Goal: Information Seeking & Learning: Learn about a topic

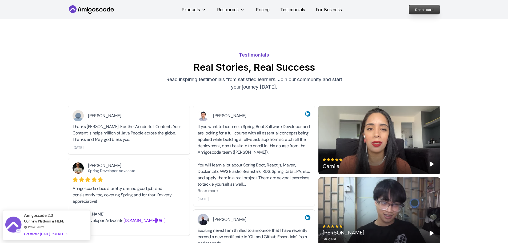
click at [425, 9] on p "Dashboard" at bounding box center [424, 9] width 31 height 9
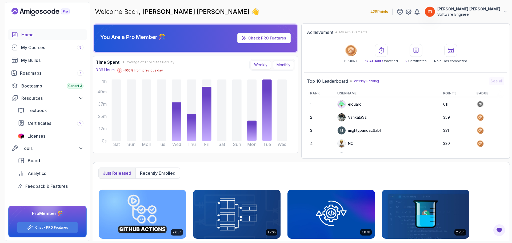
click at [285, 66] on button "Monthly" at bounding box center [283, 64] width 21 height 9
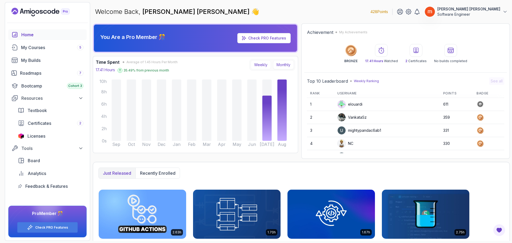
click at [262, 64] on button "Weekly" at bounding box center [260, 64] width 20 height 9
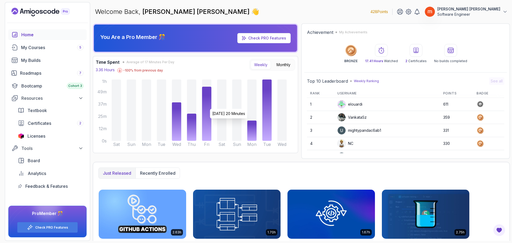
click at [246, 106] on icon "Sat Sun Mon Tue Wed Thu Fri Sat Sun Mon Tue Wed 0s 12m 25m 37m 49m 1h" at bounding box center [190, 114] width 199 height 72
click at [269, 99] on icon at bounding box center [266, 109] width 9 height 61
click at [42, 75] on div "Roadmaps 7" at bounding box center [51, 73] width 63 height 6
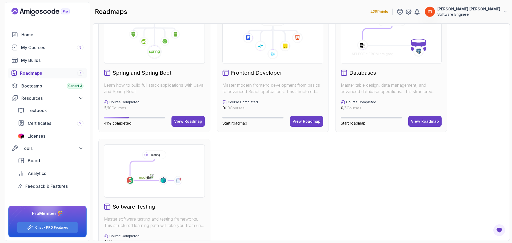
scroll to position [160, 0]
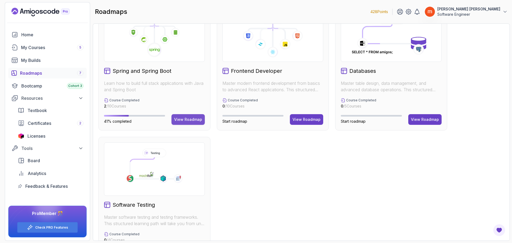
click at [192, 119] on div "View Roadmap" at bounding box center [188, 119] width 28 height 5
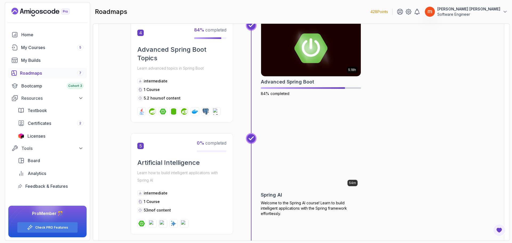
scroll to position [426, 0]
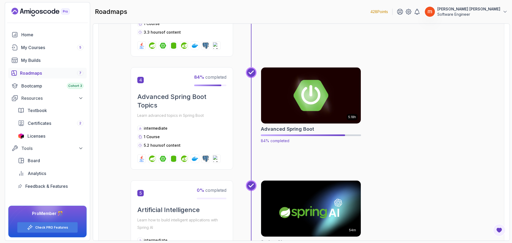
click at [334, 107] on img at bounding box center [310, 95] width 105 height 59
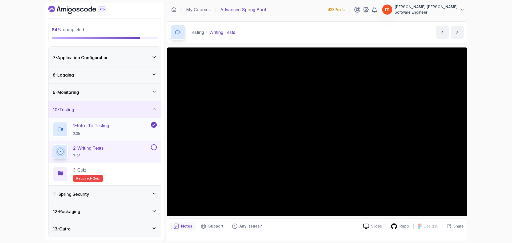
scroll to position [102, 0]
click at [461, 10] on icon at bounding box center [461, 9] width 5 height 5
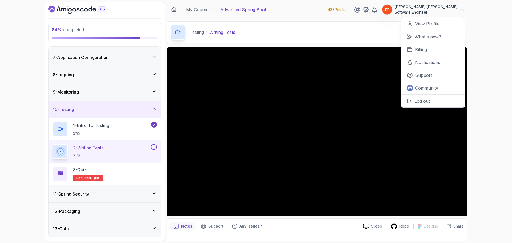
click at [492, 23] on div "84 % completed 1 - Intro 2 - Java Bean Validation 3 - Exception Handling 4 - Sp…" at bounding box center [256, 121] width 512 height 243
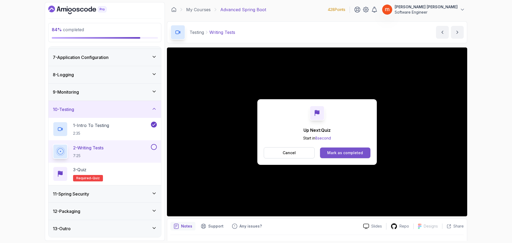
click at [355, 155] on div "Mark as completed" at bounding box center [345, 152] width 36 height 5
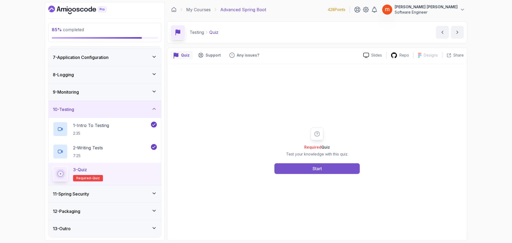
click at [322, 166] on div "Start" at bounding box center [316, 168] width 9 height 6
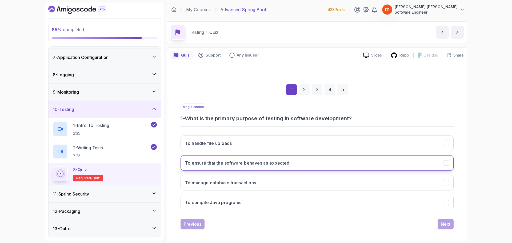
click at [313, 164] on button "To ensure that the software behaves as expected" at bounding box center [316, 162] width 273 height 15
click at [442, 224] on div "Next" at bounding box center [445, 224] width 10 height 6
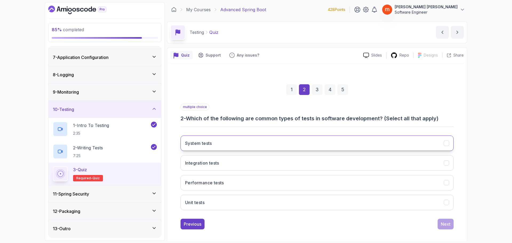
click at [224, 148] on button "System tests" at bounding box center [316, 142] width 273 height 15
click at [231, 164] on button "Integration tests" at bounding box center [316, 162] width 273 height 15
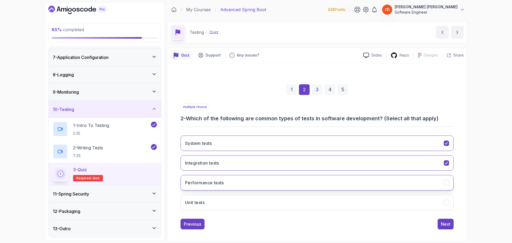
click at [237, 181] on button "Performance tests" at bounding box center [316, 182] width 273 height 15
click at [241, 205] on button "Unit tests" at bounding box center [316, 201] width 273 height 15
click at [444, 227] on button "Next" at bounding box center [445, 223] width 16 height 11
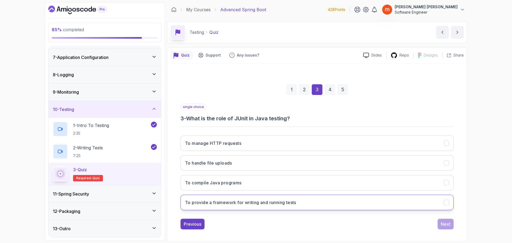
click at [297, 205] on button "To provide a framework for writing and running tests" at bounding box center [316, 201] width 273 height 15
click at [445, 224] on div "Next" at bounding box center [445, 224] width 10 height 6
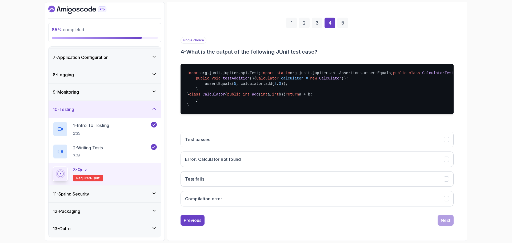
scroll to position [93, 0]
click at [217, 147] on button "Test passes" at bounding box center [316, 139] width 273 height 15
click at [447, 220] on div "Next" at bounding box center [445, 220] width 10 height 6
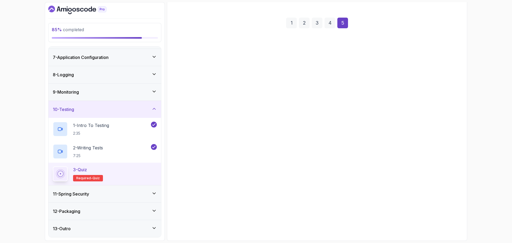
scroll to position [4, 0]
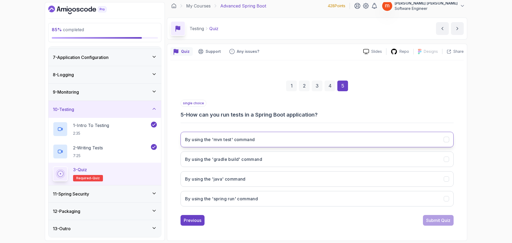
click at [233, 142] on h3 "By using the 'mvn test' command" at bounding box center [220, 139] width 70 height 6
click at [440, 221] on div "Submit Quiz" at bounding box center [438, 220] width 24 height 6
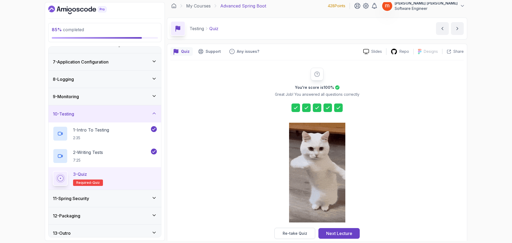
scroll to position [102, 0]
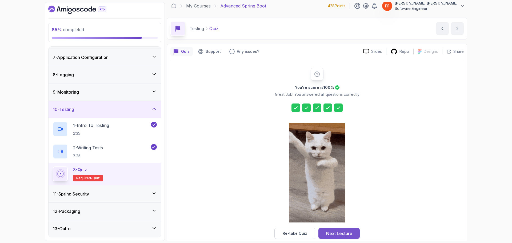
click at [348, 234] on div "Next Lecture" at bounding box center [339, 233] width 26 height 6
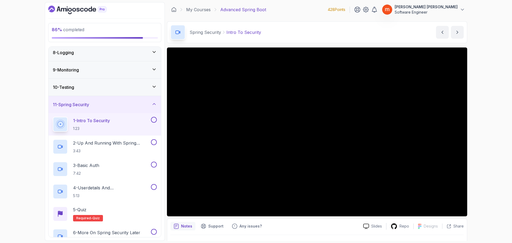
scroll to position [128, 0]
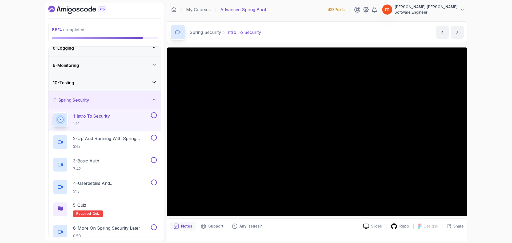
click at [64, 10] on icon "Dashboard" at bounding box center [77, 10] width 58 height 9
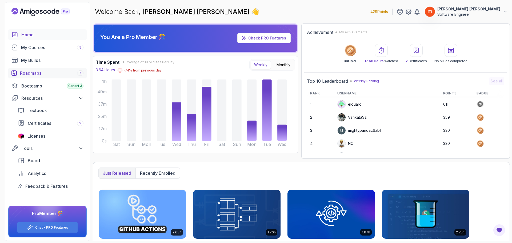
click at [60, 74] on div "Roadmaps 7" at bounding box center [51, 73] width 63 height 6
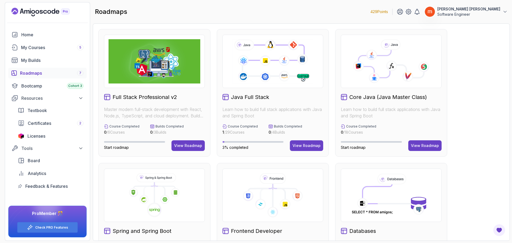
click at [178, 102] on div "Full Stack Professional v2 Master modern full-stack development with React, Nod…" at bounding box center [154, 92] width 112 height 127
click at [197, 143] on div "View Roadmap" at bounding box center [188, 145] width 28 height 5
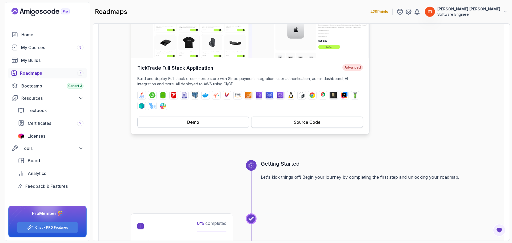
scroll to position [80, 0]
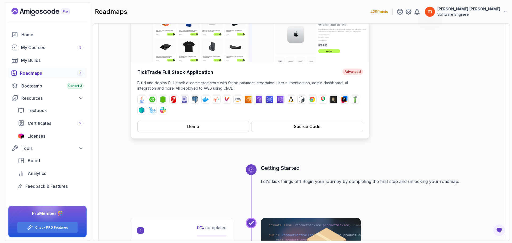
click at [199, 127] on button "Demo" at bounding box center [193, 126] width 112 height 11
click at [297, 126] on div "Source Code" at bounding box center [307, 126] width 27 height 6
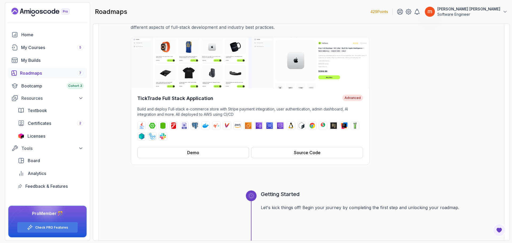
scroll to position [62, 0]
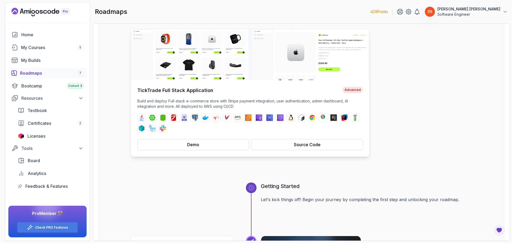
click at [353, 88] on span "Advanced" at bounding box center [352, 90] width 21 height 6
click at [196, 54] on img at bounding box center [250, 54] width 238 height 51
click at [318, 143] on div "Source Code" at bounding box center [307, 144] width 27 height 6
click at [500, 227] on icon "Open Feedback Button" at bounding box center [499, 230] width 6 height 6
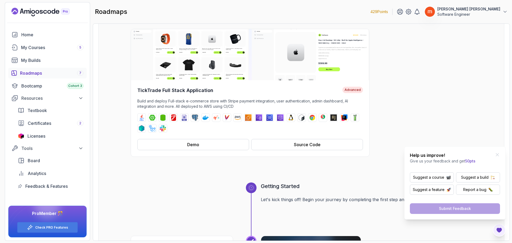
click at [445, 123] on div "TickTrade Full Stack Application Advanced Build and deploy Full-stack e-commerc…" at bounding box center [301, 93] width 341 height 128
click at [498, 154] on icon "Close Feedback Widget" at bounding box center [496, 154] width 5 height 5
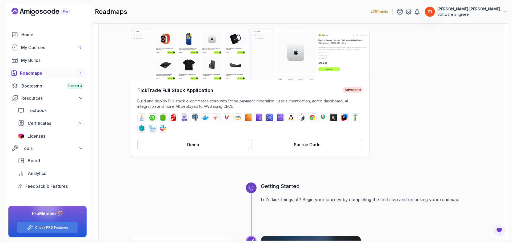
click at [498, 154] on icon "Close Feedback Widget" at bounding box center [496, 154] width 5 height 5
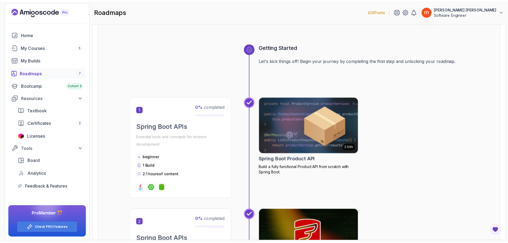
scroll to position [213, 0]
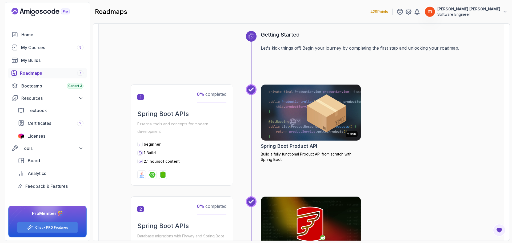
click at [250, 36] on icon at bounding box center [251, 36] width 4 height 4
click at [272, 38] on h3 "Getting Started" at bounding box center [366, 34] width 211 height 7
click at [211, 120] on p "Essential tools and concepts for modern development" at bounding box center [181, 127] width 89 height 15
click at [323, 106] on img at bounding box center [310, 112] width 105 height 59
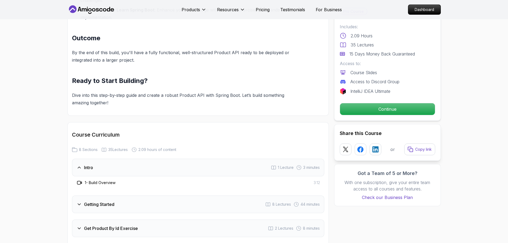
scroll to position [613, 0]
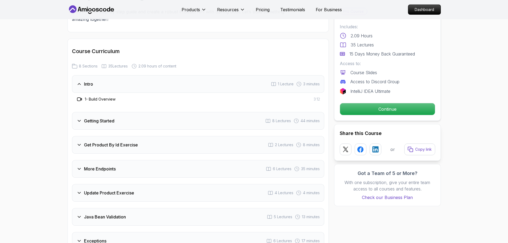
click at [84, 81] on h3 "Intro" at bounding box center [88, 84] width 9 height 6
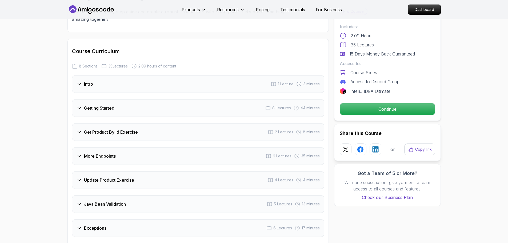
click at [80, 81] on icon at bounding box center [78, 83] width 5 height 5
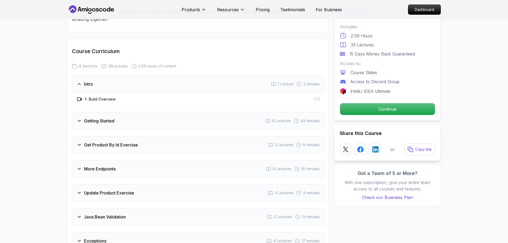
click at [79, 96] on icon at bounding box center [79, 98] width 5 height 5
click at [288, 96] on div "1 - Build Overview 3:12" at bounding box center [198, 99] width 244 height 6
click at [89, 96] on h3 "1 - Build Overview" at bounding box center [100, 98] width 31 height 5
click at [108, 93] on div "1 - Build Overview 3:12" at bounding box center [198, 99] width 252 height 13
click at [83, 95] on div "1 - Build Overview 3:12" at bounding box center [198, 99] width 252 height 13
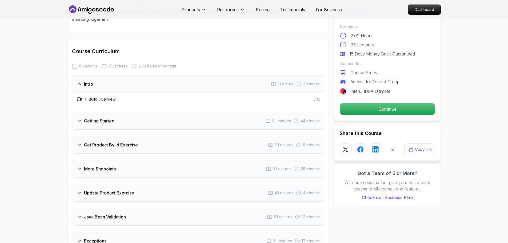
click at [83, 117] on div "Getting Started" at bounding box center [95, 120] width 38 height 6
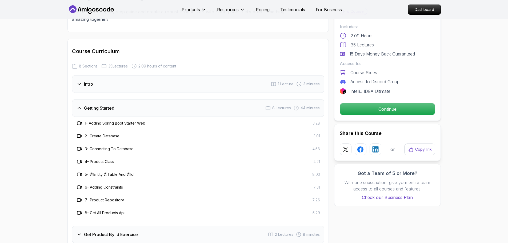
click at [83, 105] on div "Getting Started" at bounding box center [95, 108] width 38 height 6
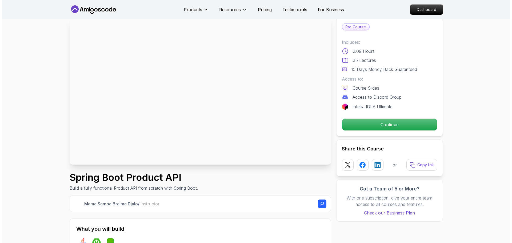
scroll to position [0, 0]
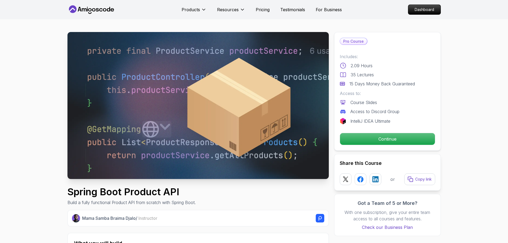
click at [99, 8] on icon at bounding box center [91, 9] width 48 height 9
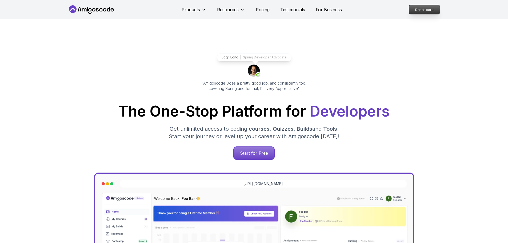
click at [424, 13] on p "Dashboard" at bounding box center [424, 9] width 31 height 9
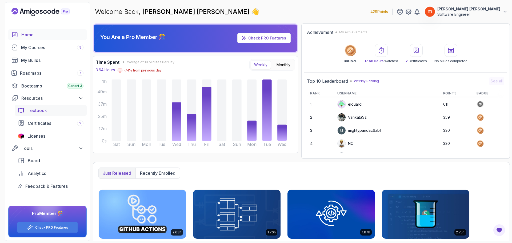
click at [41, 109] on span "Textbook" at bounding box center [36, 110] width 19 height 6
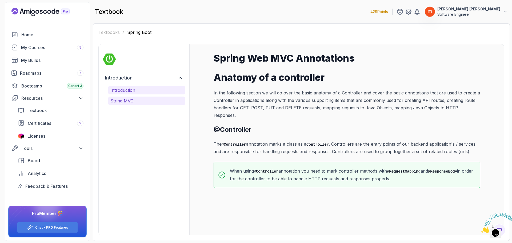
click at [119, 99] on p "String MVC" at bounding box center [146, 101] width 72 height 6
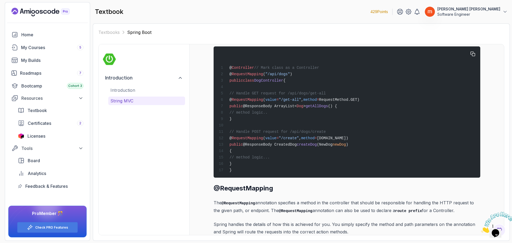
scroll to position [186, 0]
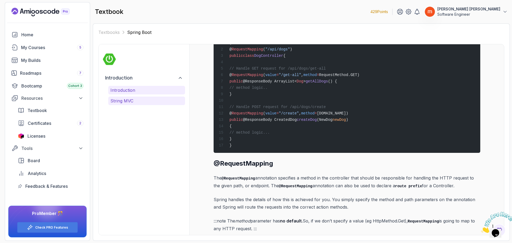
click at [127, 90] on p "Introduction" at bounding box center [146, 90] width 72 height 6
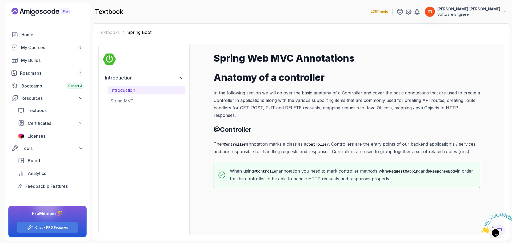
scroll to position [0, 0]
click at [123, 97] on button "String MVC" at bounding box center [146, 100] width 77 height 9
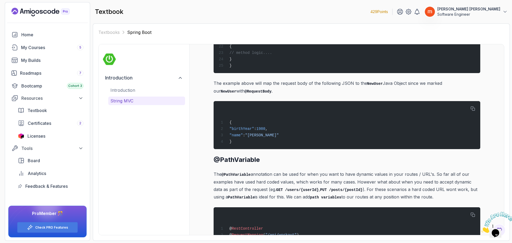
scroll to position [1039, 0]
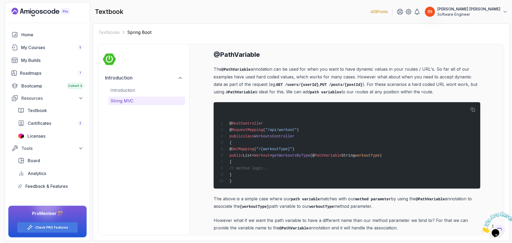
click at [498, 229] on img at bounding box center [497, 222] width 33 height 21
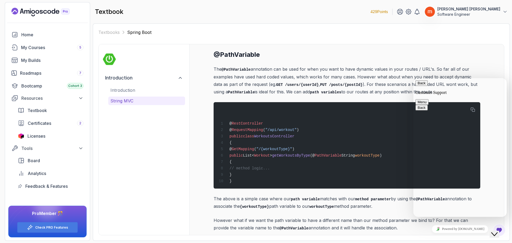
type textarea "some videos do not have code"
click at [421, 84] on button "Back" at bounding box center [421, 83] width 12 height 6
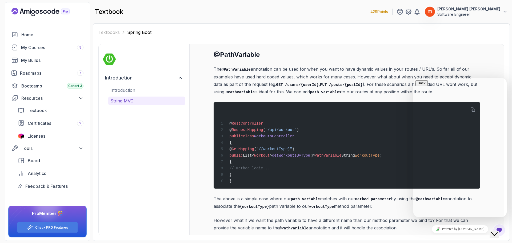
click at [491, 65] on div "Spring Web MVC Annotations Anatomy of a controller In the following section we …" at bounding box center [346, 139] width 314 height 190
click at [492, 231] on div "Close Chat This icon closes the chat window." at bounding box center [494, 234] width 6 height 6
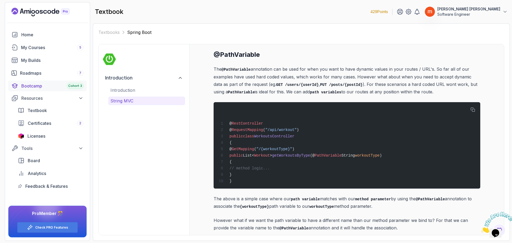
click at [35, 84] on div "Bootcamp Cohort 3" at bounding box center [52, 86] width 62 height 6
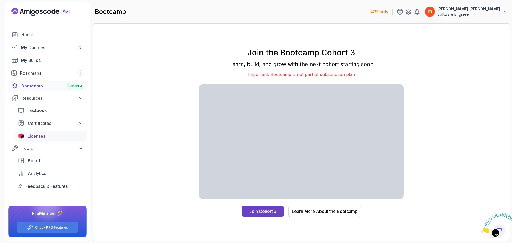
click at [42, 136] on span "Licenses" at bounding box center [36, 136] width 18 height 6
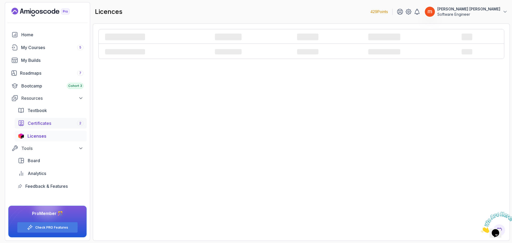
click at [39, 124] on span "Certificates" at bounding box center [39, 123] width 23 height 6
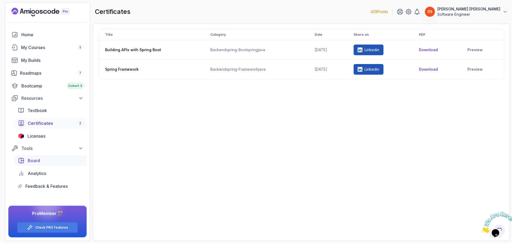
click at [34, 161] on span "Board" at bounding box center [34, 160] width 12 height 6
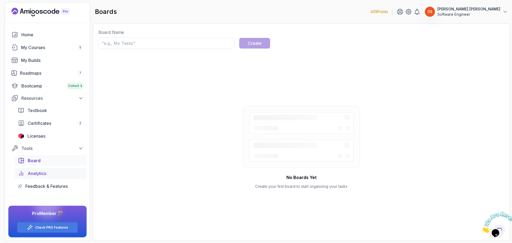
click at [38, 172] on span "Analytics" at bounding box center [37, 173] width 18 height 6
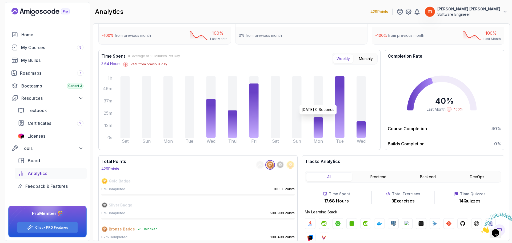
scroll to position [36, 0]
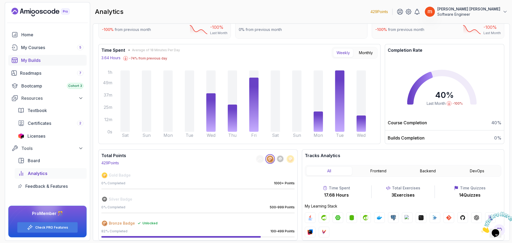
click at [33, 59] on div "My Builds" at bounding box center [52, 60] width 62 height 6
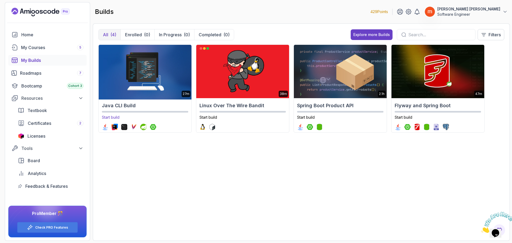
click at [133, 105] on h2 "Java CLI Build" at bounding box center [145, 105] width 86 height 7
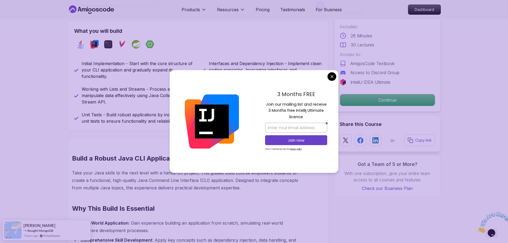
scroll to position [213, 0]
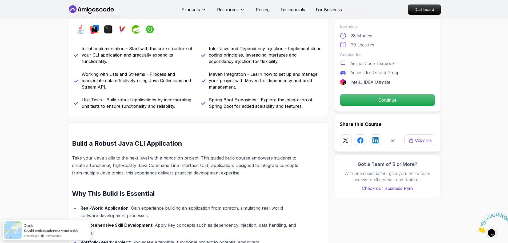
scroll to position [160, 0]
